Goal: Transaction & Acquisition: Purchase product/service

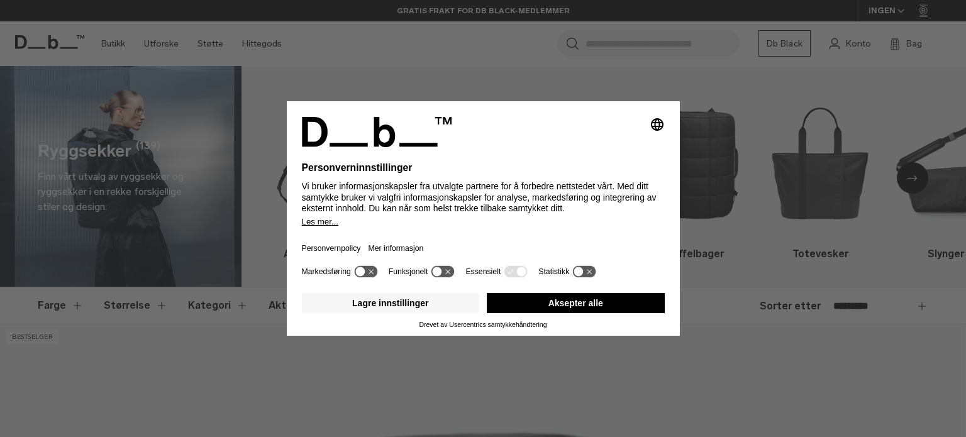
click at [372, 270] on icon at bounding box center [365, 272] width 23 height 12
click at [448, 272] on icon at bounding box center [448, 272] width 5 height 5
click at [448, 272] on icon at bounding box center [448, 271] width 9 height 9
click at [372, 271] on icon at bounding box center [371, 271] width 9 height 9
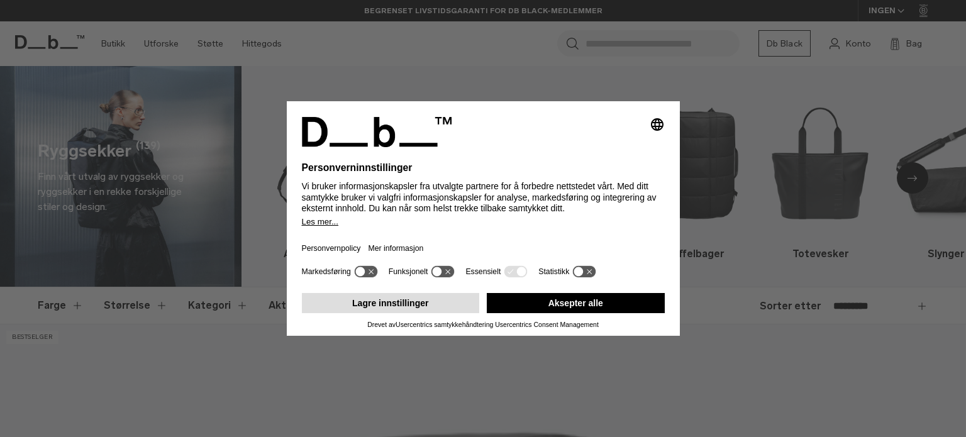
click at [411, 300] on font "Lagre innstillinger" at bounding box center [390, 303] width 76 height 10
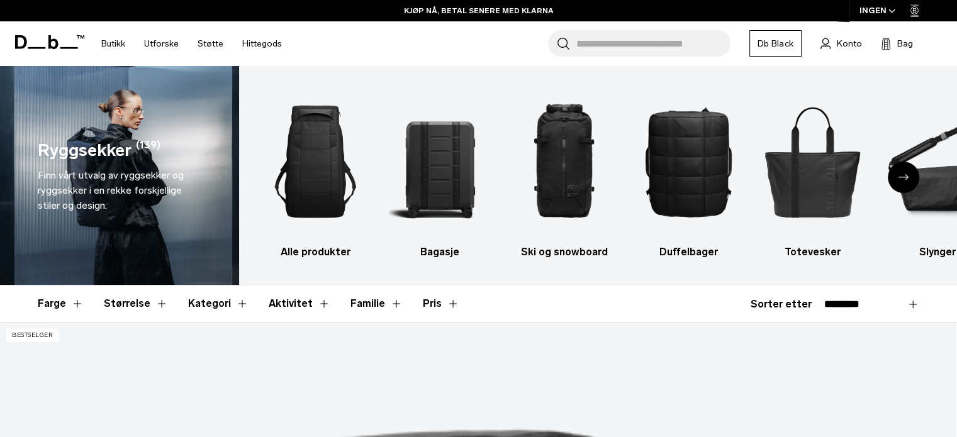
click at [152, 303] on button "Størrelse" at bounding box center [136, 304] width 64 height 36
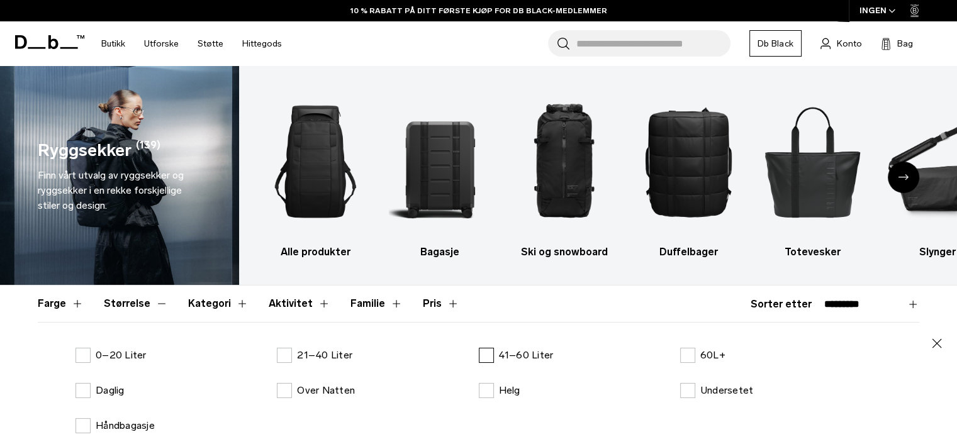
click at [485, 355] on label "41–60 liter" at bounding box center [516, 355] width 75 height 15
click at [688, 354] on label "60L+" at bounding box center [702, 355] width 45 height 15
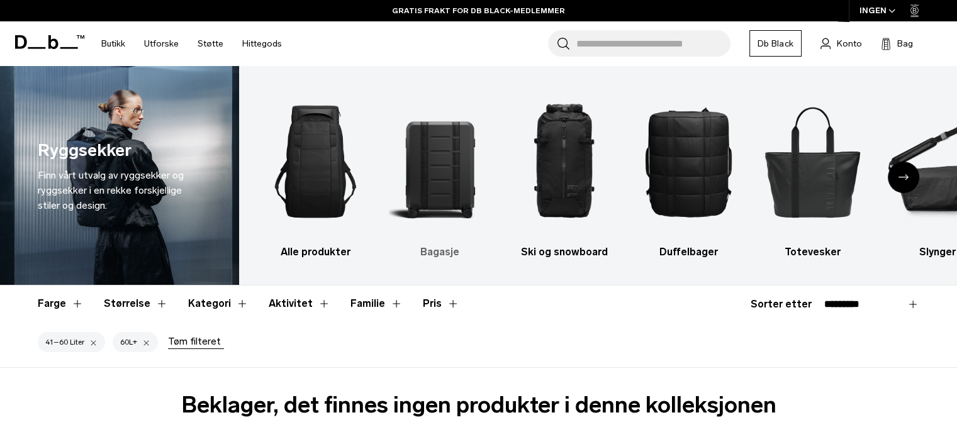
click at [437, 179] on img "2 / 10" at bounding box center [440, 162] width 103 height 154
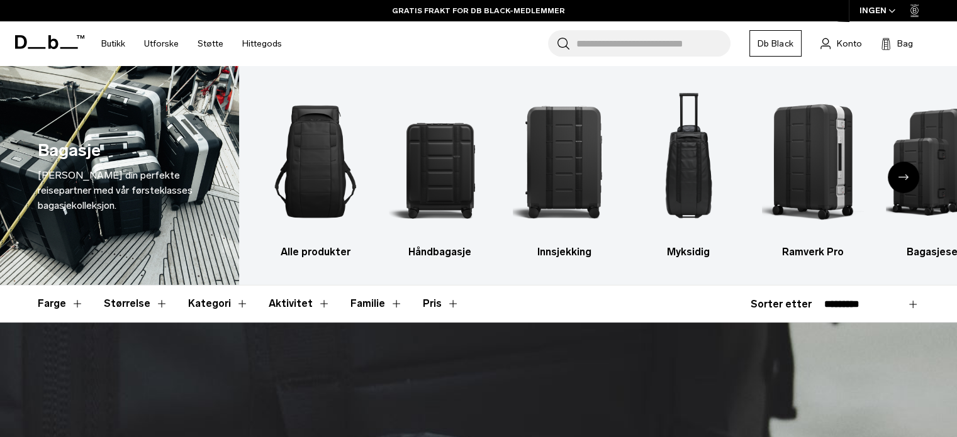
click at [684, 178] on img "4 / 6" at bounding box center [688, 162] width 103 height 154
